Goal: Check status: Check status

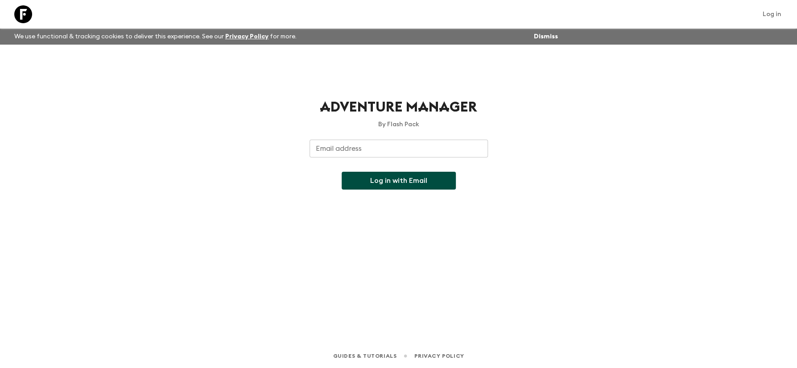
click at [374, 151] on input "Email address" at bounding box center [399, 149] width 178 height 18
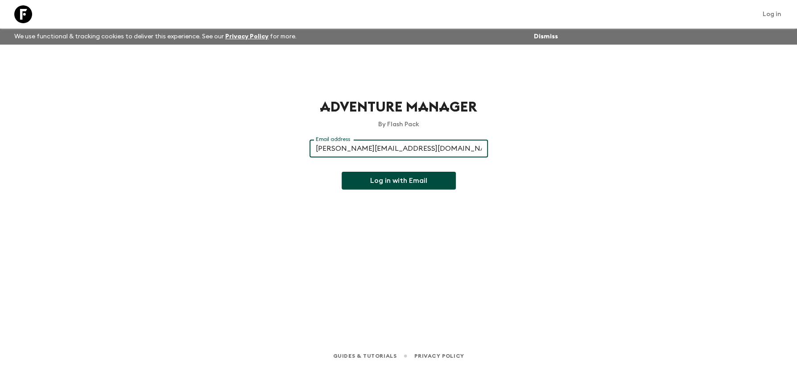
type input "[PERSON_NAME][EMAIL_ADDRESS][DOMAIN_NAME]"
click at [398, 178] on button "Log in with Email" at bounding box center [399, 181] width 114 height 18
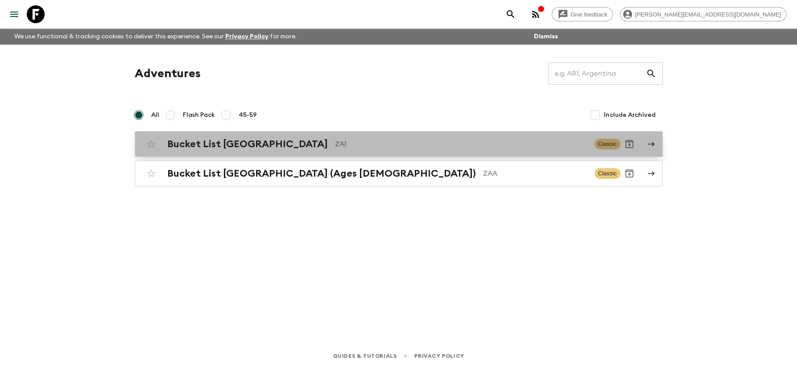
click at [230, 146] on h2 "Bucket List South Africa" at bounding box center [247, 144] width 161 height 12
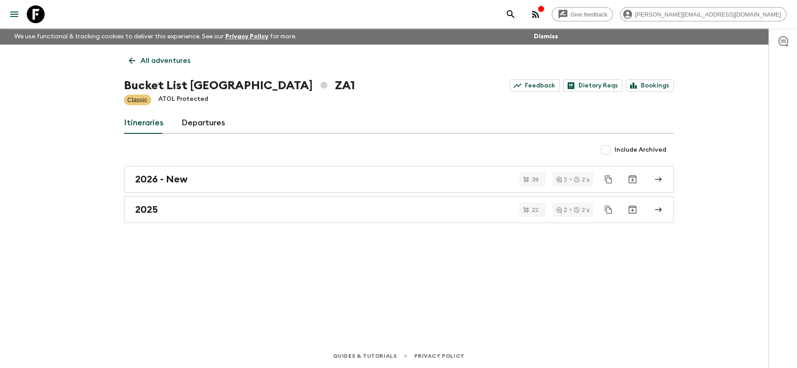
click at [545, 13] on button "button" at bounding box center [536, 14] width 18 height 18
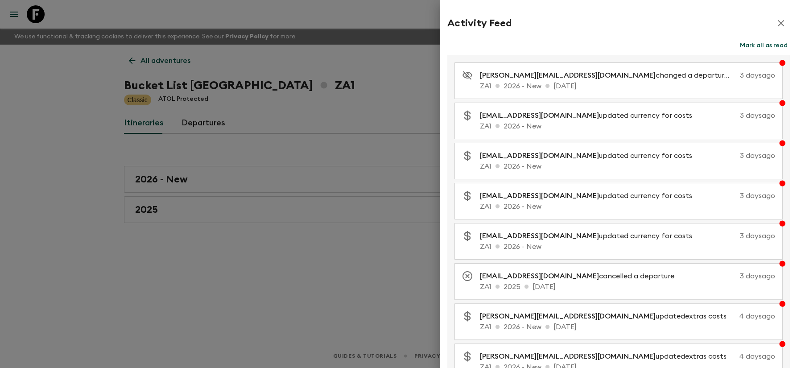
click at [91, 273] on div at bounding box center [398, 184] width 797 height 368
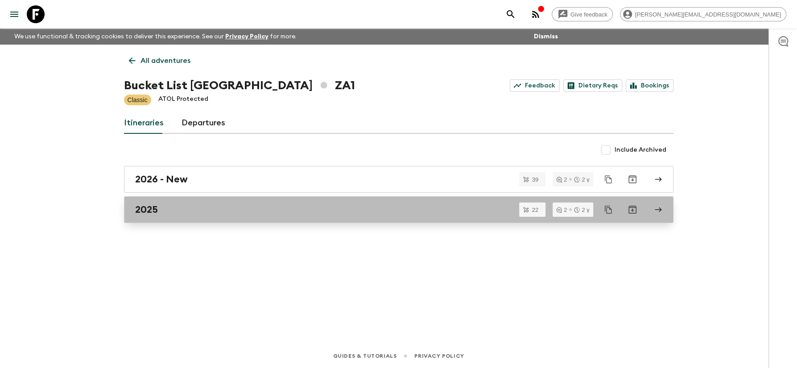
click at [149, 206] on h2 "2025" at bounding box center [146, 210] width 23 height 12
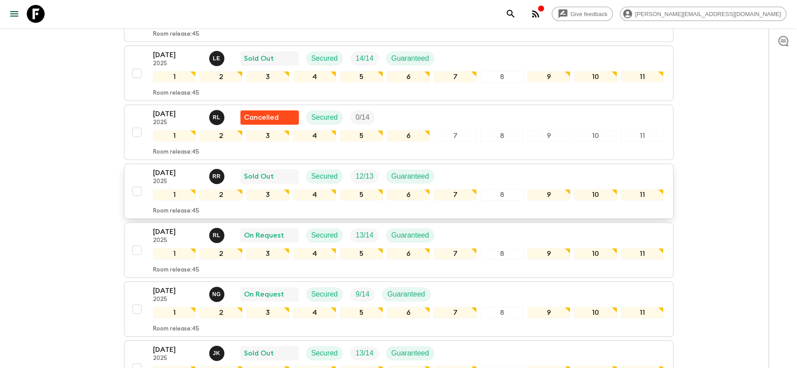
scroll to position [231, 0]
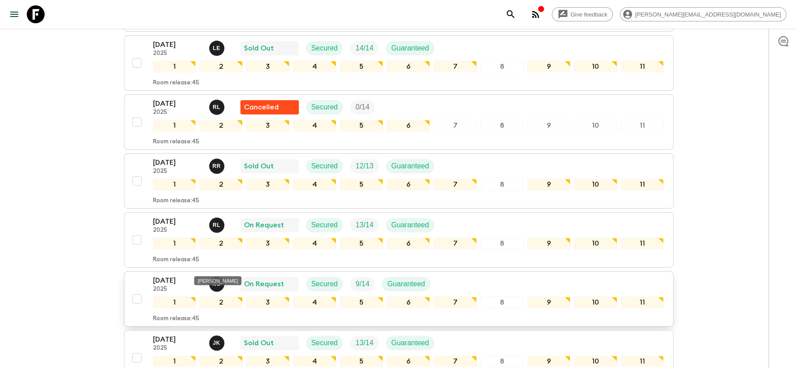
click at [219, 280] on p "N G" at bounding box center [216, 283] width 8 height 7
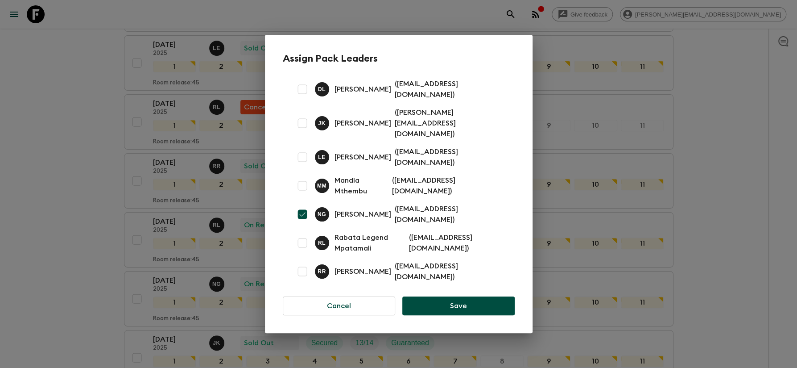
click at [300, 205] on input "checkbox" at bounding box center [302, 214] width 18 height 18
checkbox input "false"
click at [429, 296] on button "Save" at bounding box center [458, 305] width 112 height 19
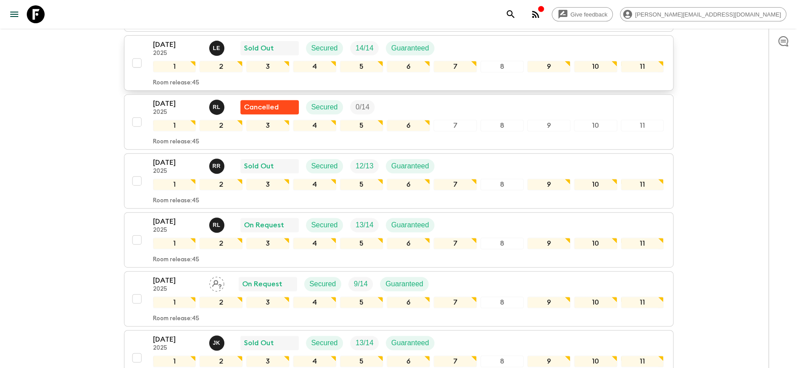
scroll to position [0, 0]
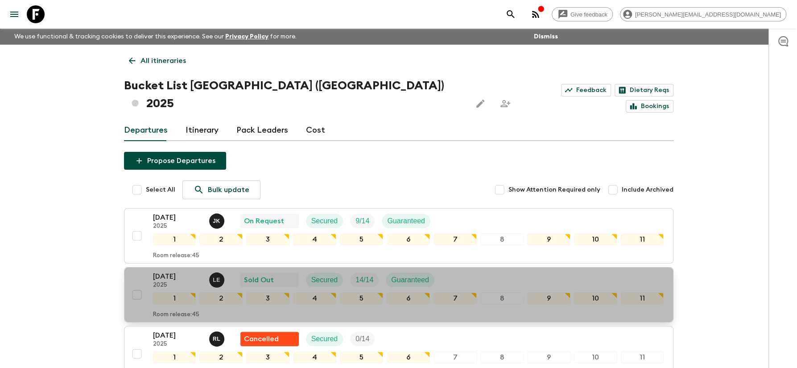
click at [183, 271] on p "24 Aug 2025" at bounding box center [177, 276] width 49 height 11
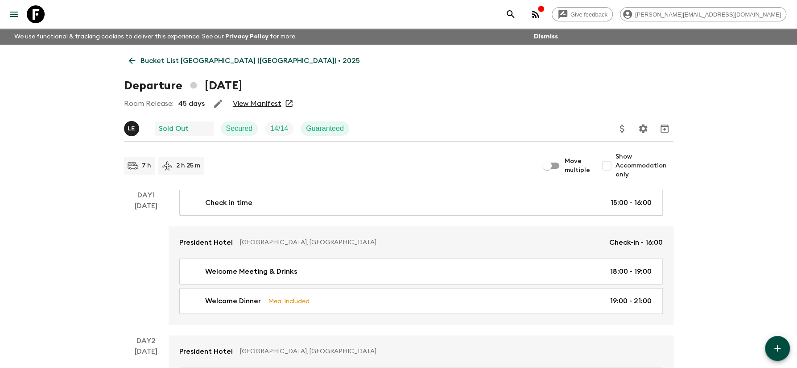
click at [270, 104] on link "View Manifest" at bounding box center [257, 103] width 49 height 9
